Goal: Task Accomplishment & Management: Use online tool/utility

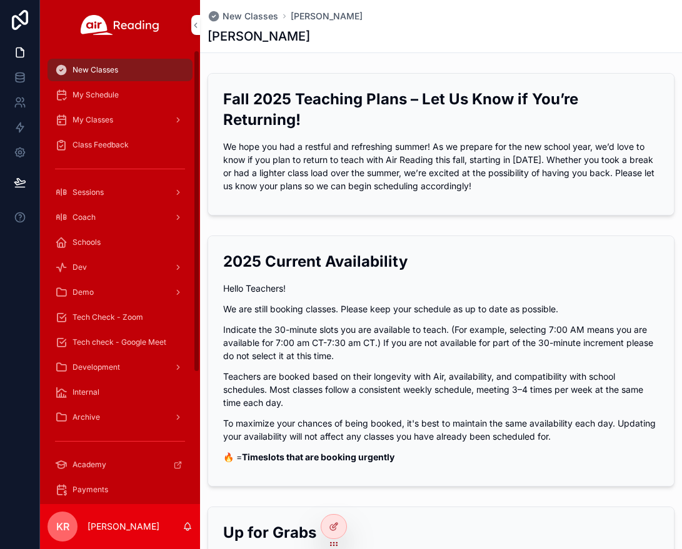
click at [101, 97] on span "My Schedule" at bounding box center [96, 95] width 46 height 10
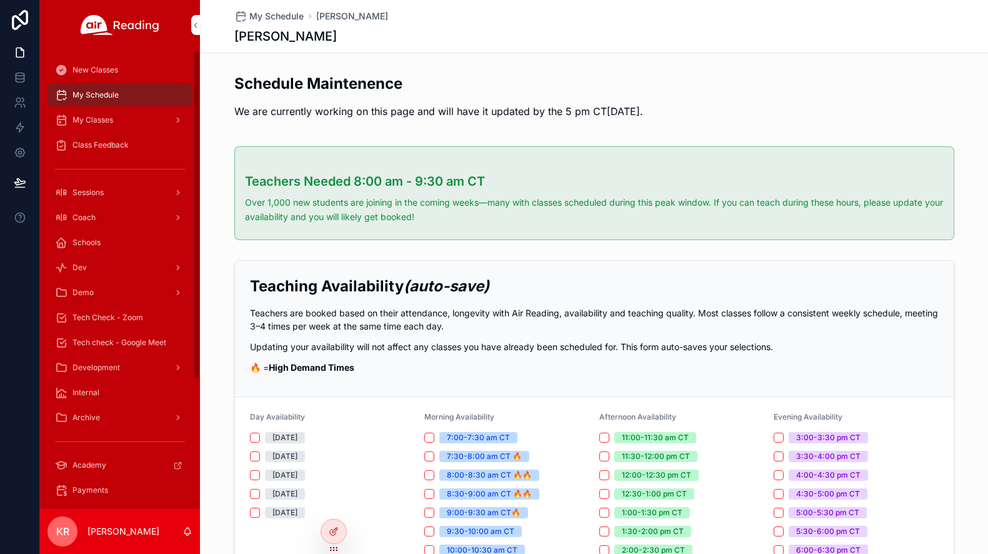
click at [104, 126] on div "My Classes" at bounding box center [120, 120] width 130 height 20
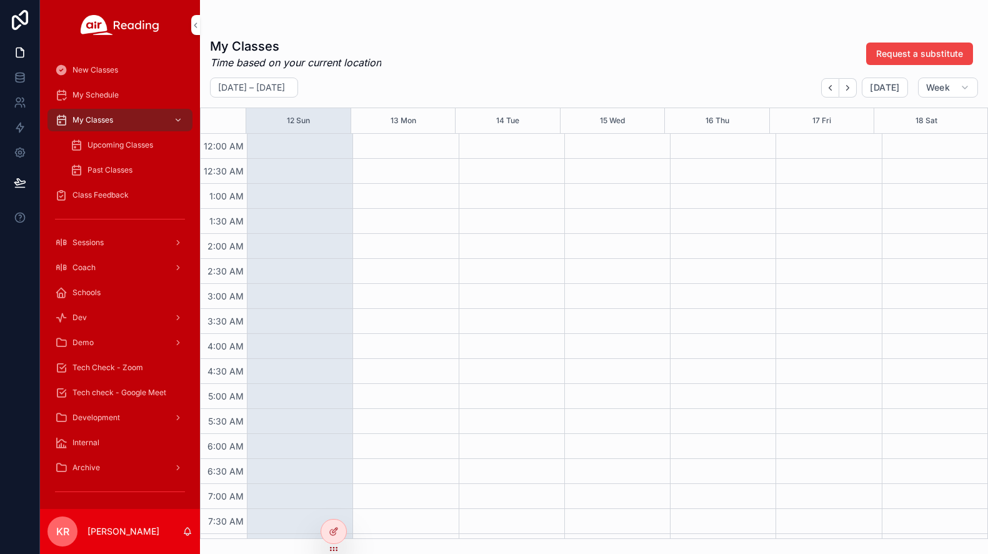
click at [108, 148] on span "Upcoming Classes" at bounding box center [121, 145] width 66 height 10
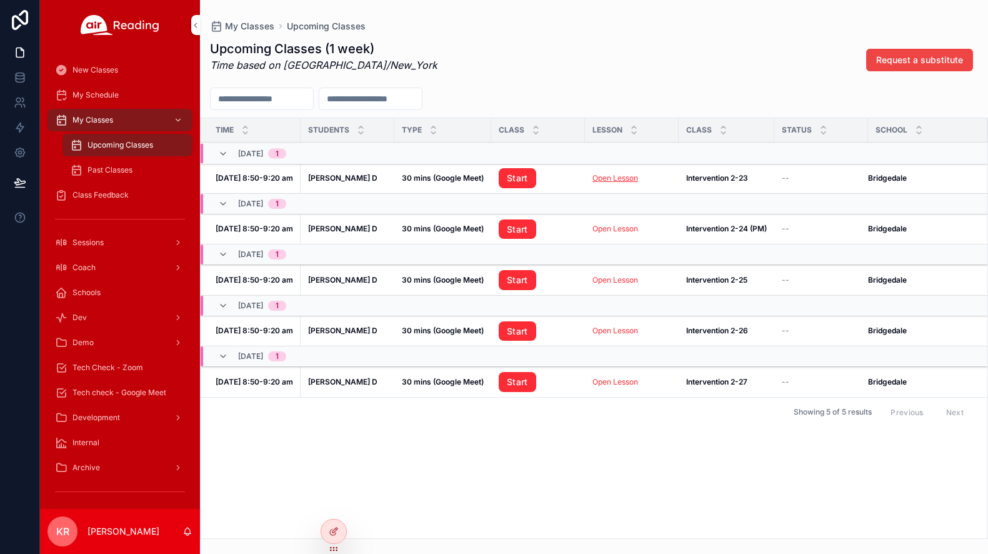
click at [621, 179] on link "Open Lesson" at bounding box center [616, 177] width 46 height 9
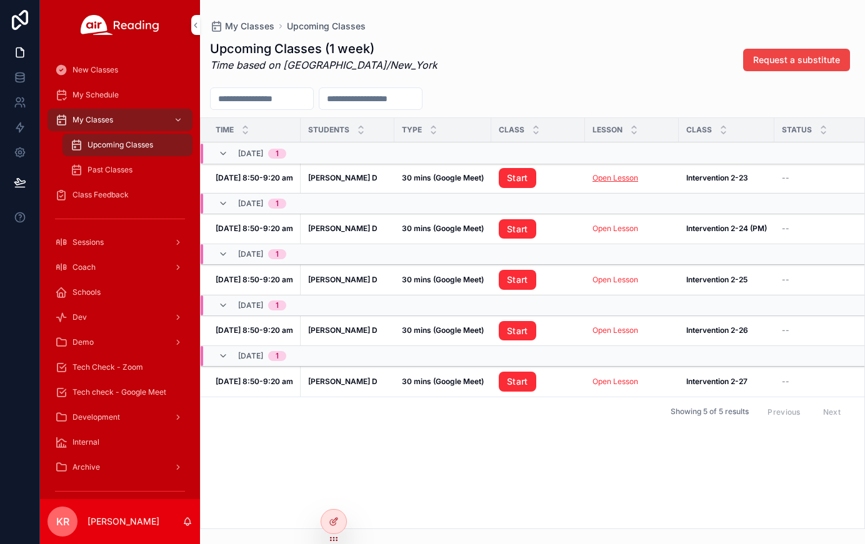
click at [621, 179] on link "Open Lesson" at bounding box center [616, 177] width 46 height 9
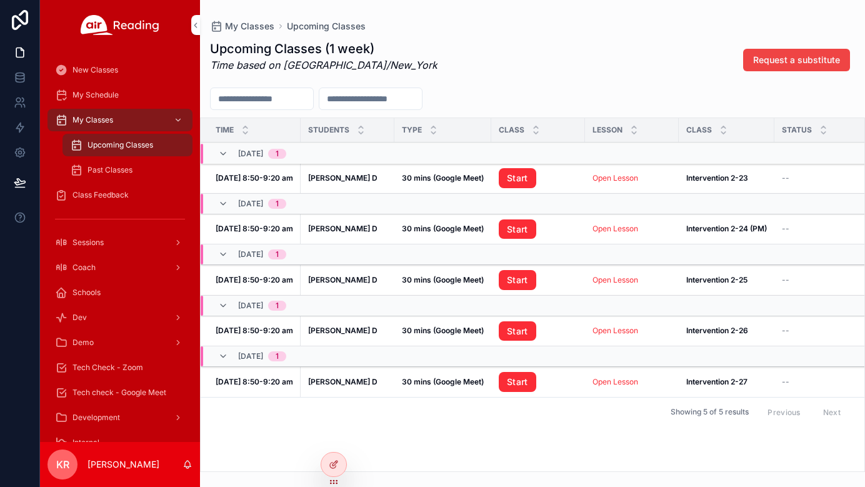
click at [521, 178] on link "Start" at bounding box center [518, 178] width 38 height 20
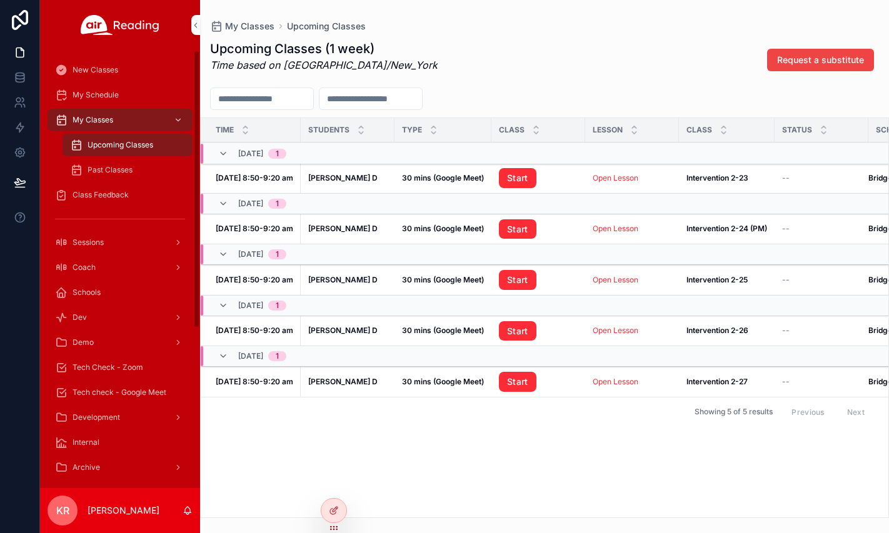
click at [511, 175] on link "Start" at bounding box center [518, 178] width 38 height 20
